Goal: Information Seeking & Learning: Learn about a topic

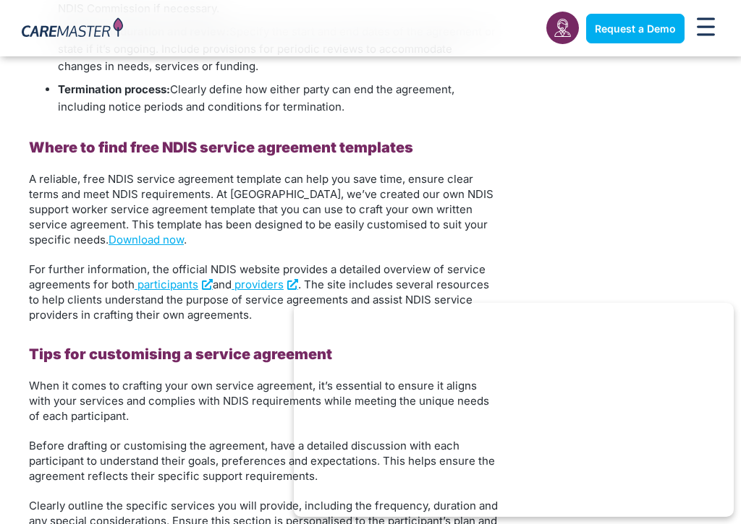
scroll to position [1780, 0]
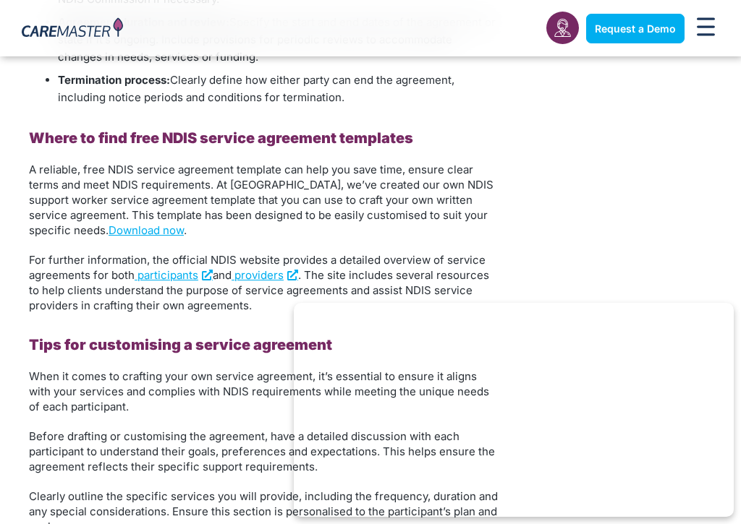
click at [348, 195] on span "A reliable, free NDIS service agreement template can help you save time, ensure…" at bounding box center [261, 200] width 464 height 74
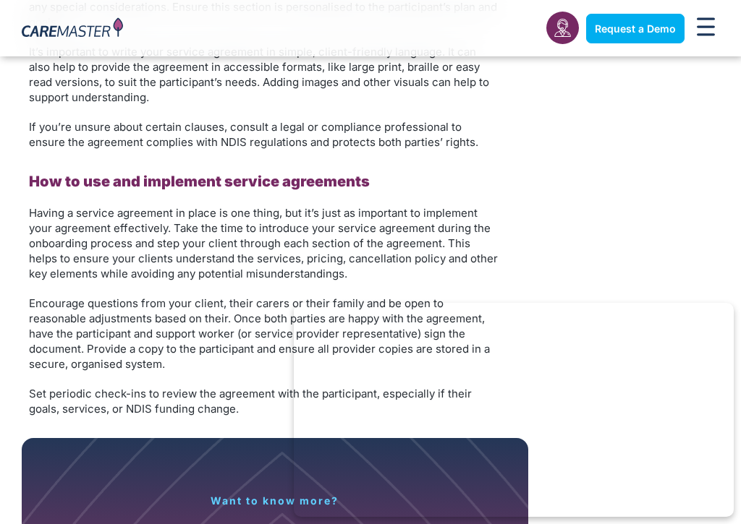
scroll to position [2285, 0]
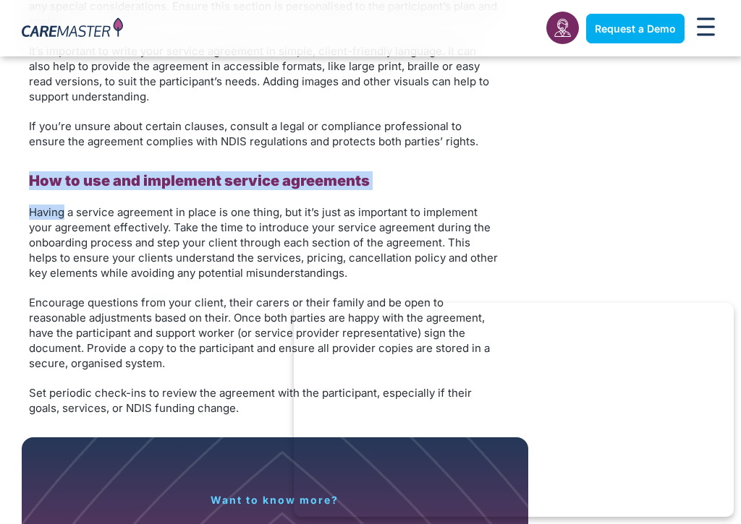
drag, startPoint x: 308, startPoint y: 154, endPoint x: 367, endPoint y: 211, distance: 82.4
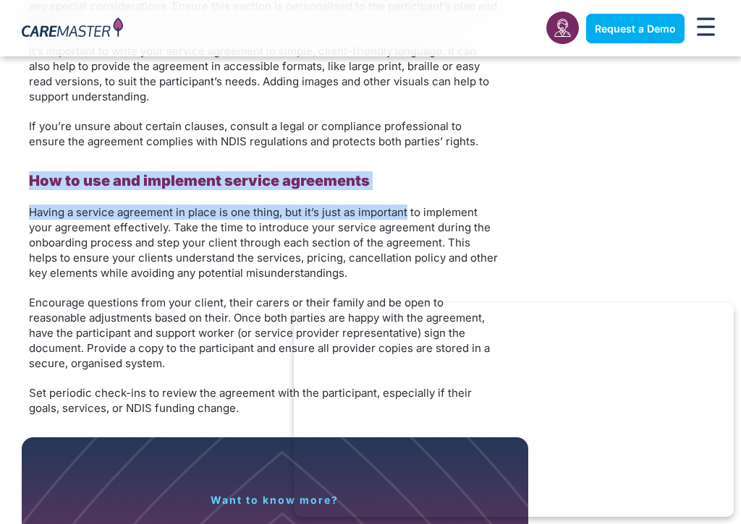
click at [365, 211] on span "Having a service agreement in place is one thing, but it’s just as important to…" at bounding box center [263, 242] width 469 height 74
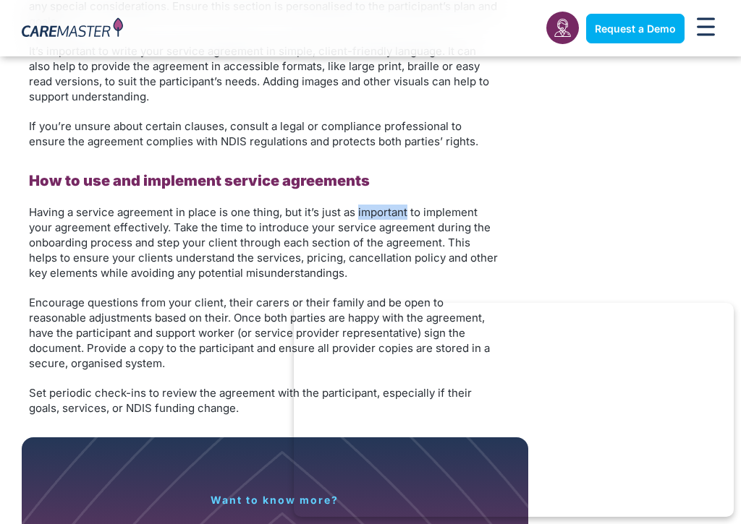
click at [365, 211] on span "Having a service agreement in place is one thing, but it’s just as important to…" at bounding box center [263, 242] width 469 height 74
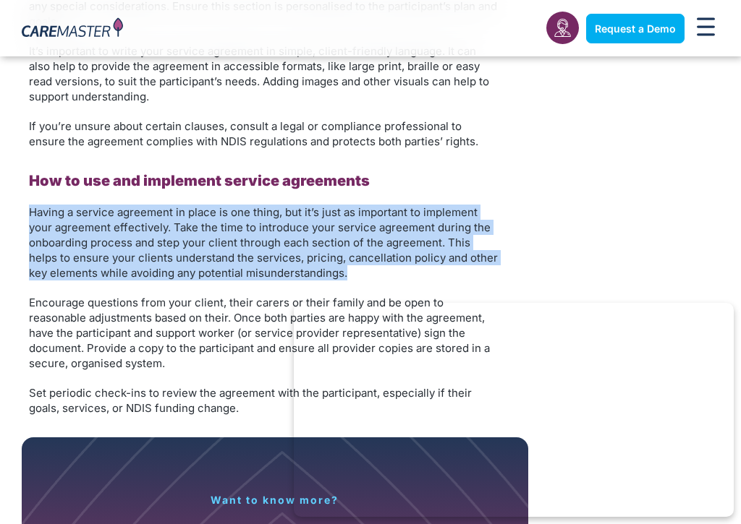
click at [365, 211] on span "Having a service agreement in place is one thing, but it’s just as important to…" at bounding box center [263, 242] width 469 height 74
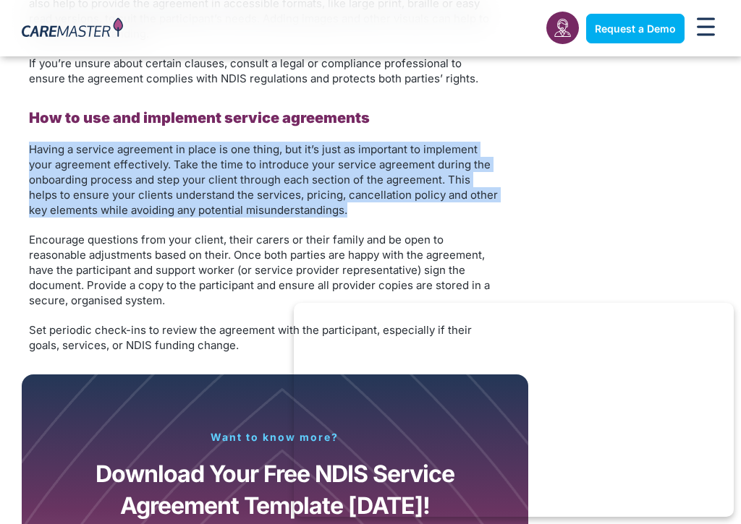
scroll to position [2349, 0]
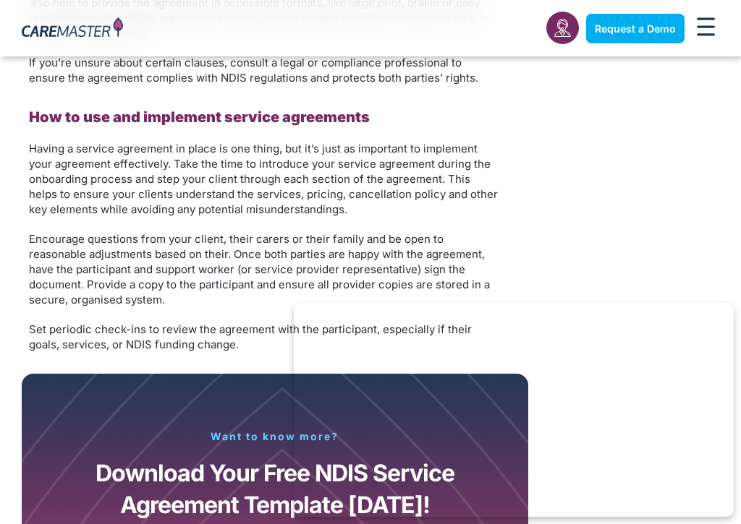
click at [374, 236] on span "Encourage questions from your client, their carers or their family and be open …" at bounding box center [259, 269] width 461 height 74
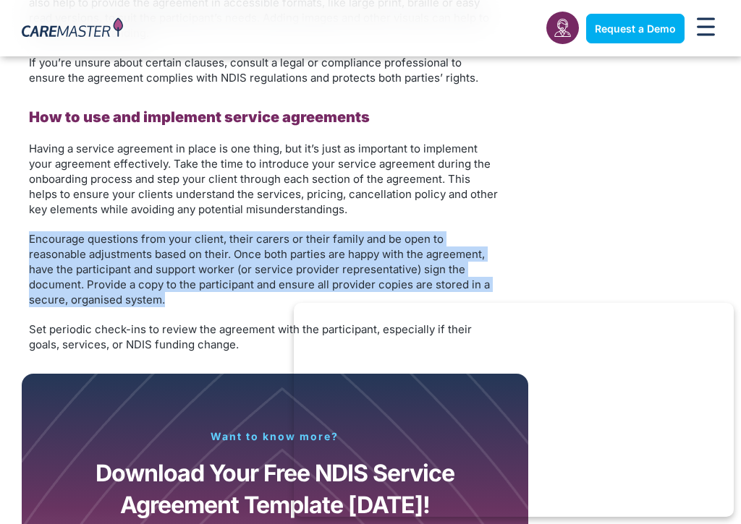
click at [374, 236] on span "Encourage questions from your client, their carers or their family and be open …" at bounding box center [259, 269] width 461 height 74
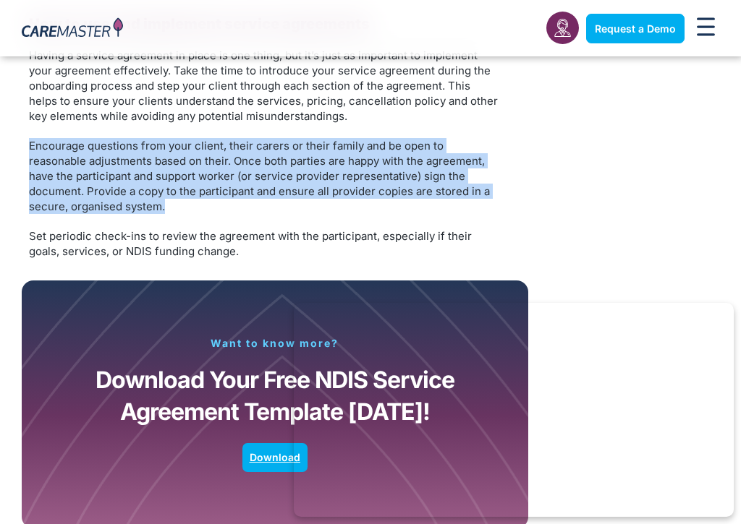
scroll to position [2455, 0]
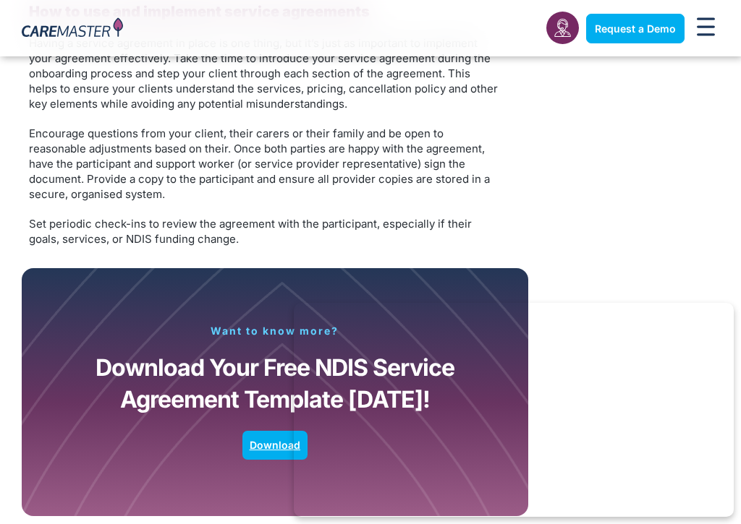
click at [372, 235] on p "Set periodic check-ins to review the agreement with the participant, especially…" at bounding box center [263, 231] width 469 height 30
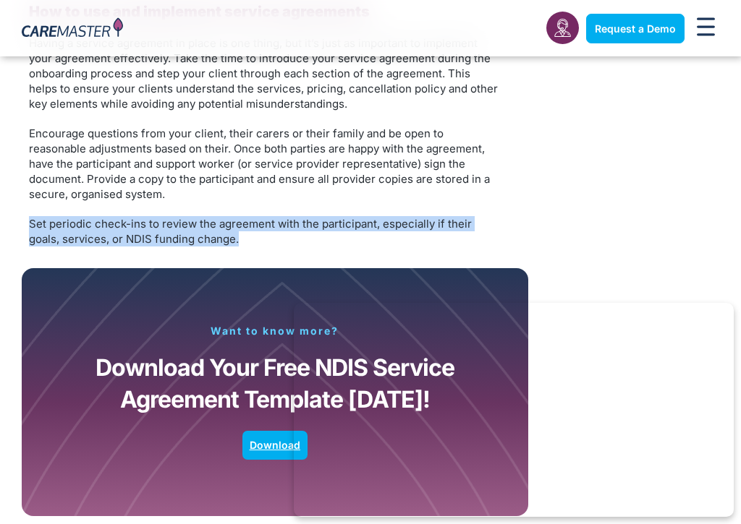
click at [372, 235] on p "Set periodic check-ins to review the agreement with the participant, especially…" at bounding box center [263, 231] width 469 height 30
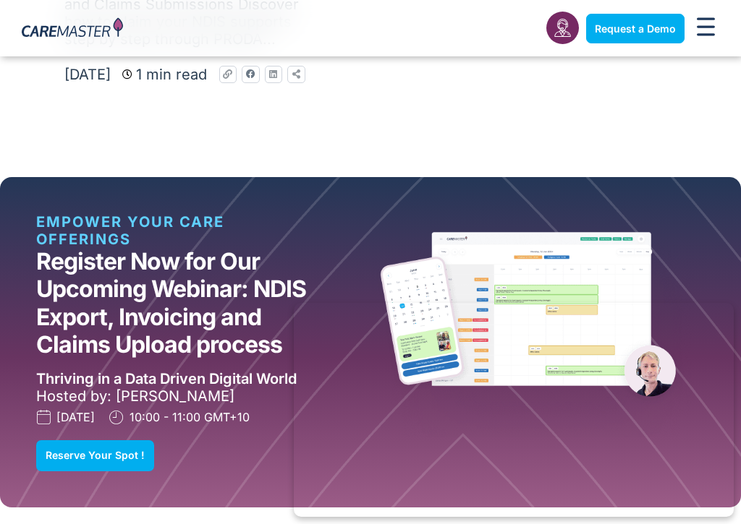
scroll to position [3307, 0]
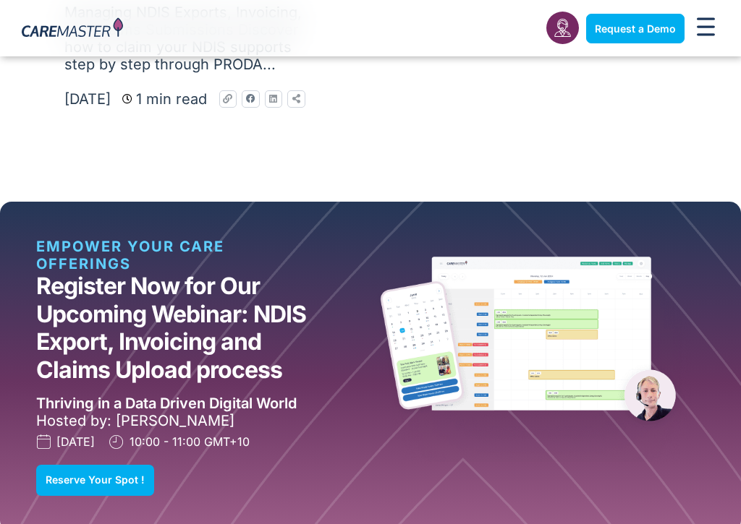
scroll to position [3513, 0]
